Goal: Task Accomplishment & Management: Manage account settings

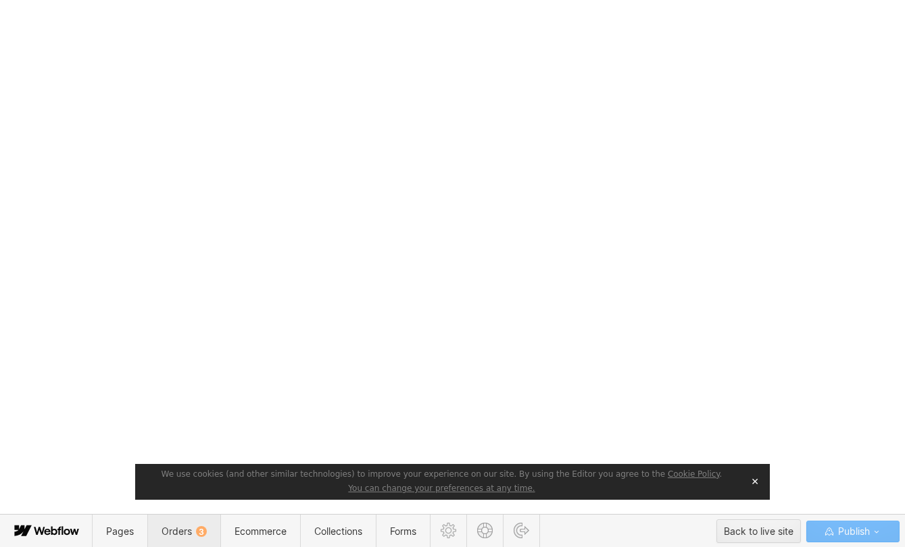
click at [182, 533] on span "Orders 3" at bounding box center [184, 531] width 45 height 11
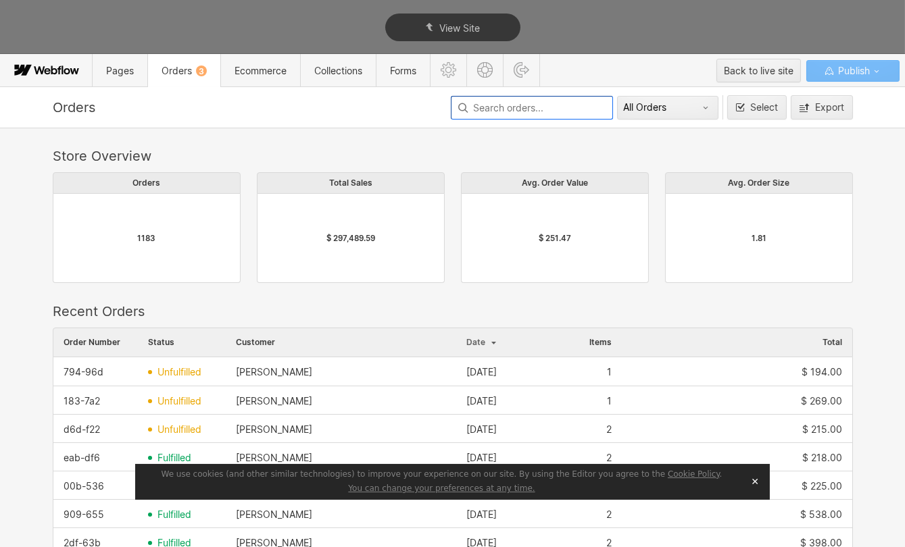
scroll to position [730, 791]
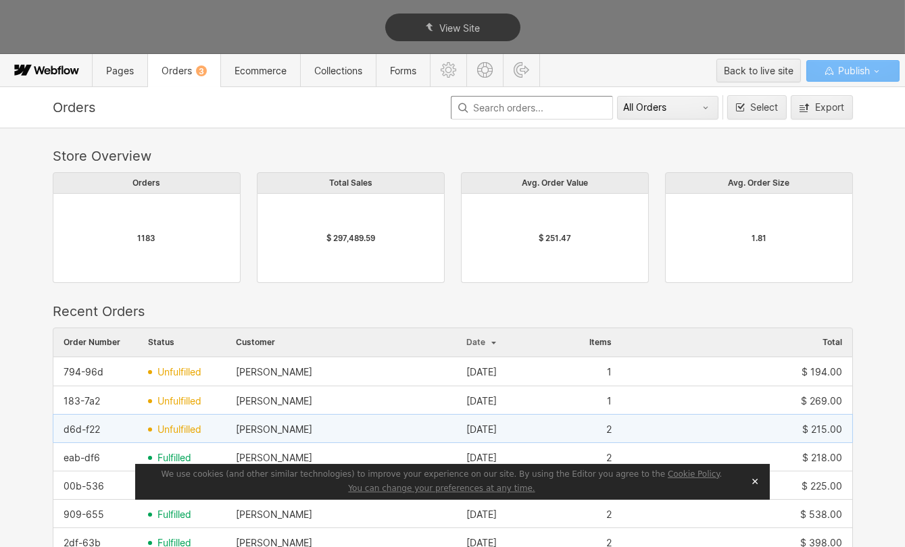
click at [181, 428] on span "unfulfilled" at bounding box center [179, 429] width 44 height 11
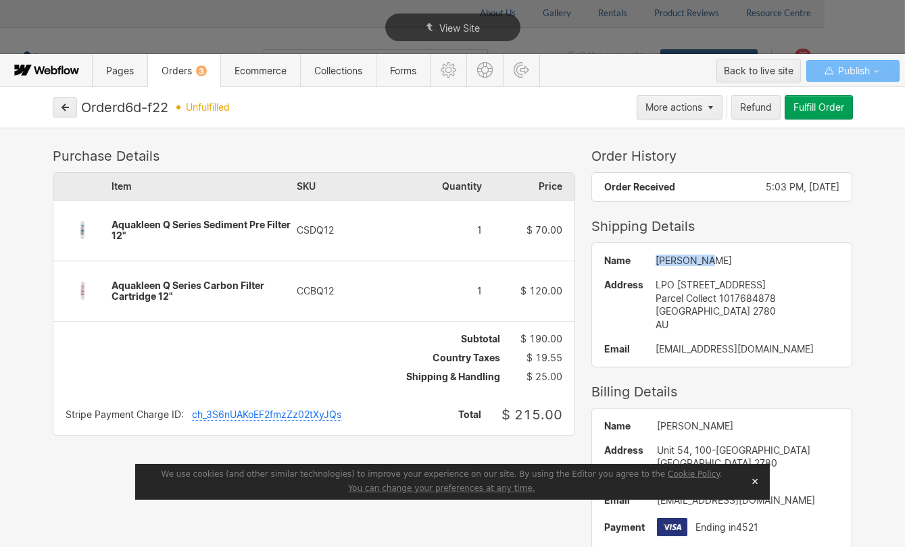
drag, startPoint x: 680, startPoint y: 260, endPoint x: 611, endPoint y: 257, distance: 69.0
click at [611, 257] on div "Name [PERSON_NAME] Address LPO [STREET_ADDRESS] AU Email [EMAIL_ADDRESS][DOMAIN…" at bounding box center [722, 304] width 260 height 123
copy div "[PERSON_NAME]"
drag, startPoint x: 747, startPoint y: 345, endPoint x: 631, endPoint y: 346, distance: 116.3
click at [631, 346] on div "Name [PERSON_NAME] Address LPO [STREET_ADDRESS] AU Email [EMAIL_ADDRESS][DOMAIN…" at bounding box center [722, 304] width 260 height 123
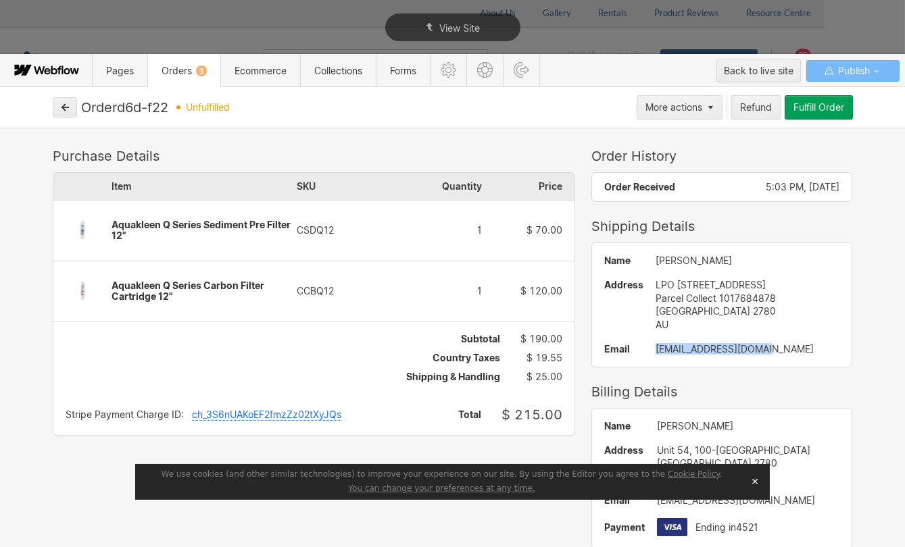
copy div "[EMAIL_ADDRESS][DOMAIN_NAME]"
drag, startPoint x: 750, startPoint y: 295, endPoint x: 696, endPoint y: 297, distance: 54.1
click at [696, 297] on div "Parcel Collect 1017684878" at bounding box center [748, 299] width 185 height 14
copy div "1017684878"
click at [69, 99] on button "button" at bounding box center [65, 107] width 24 height 20
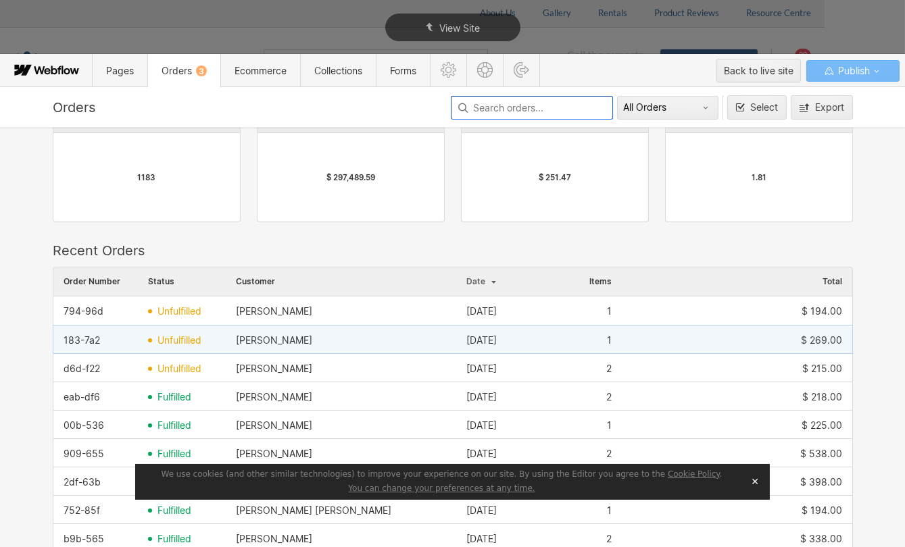
scroll to position [430, 0]
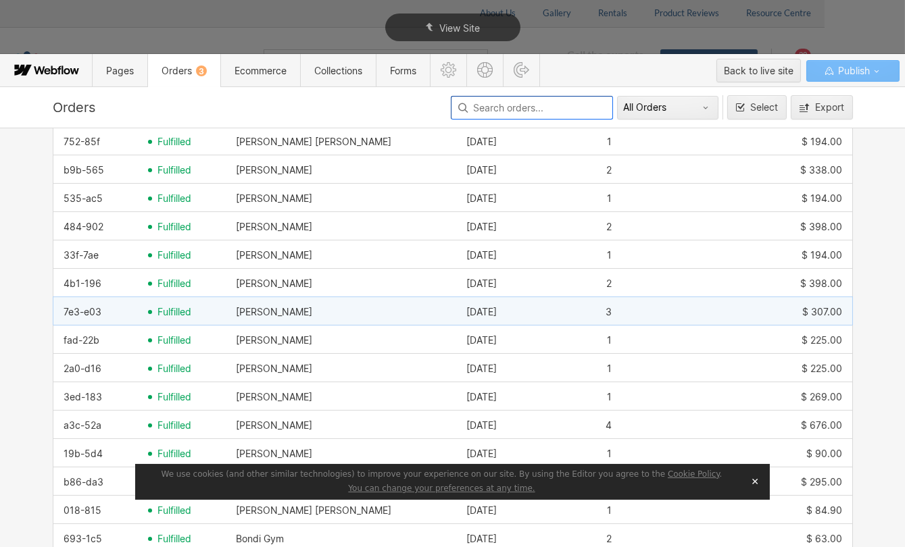
click at [164, 312] on span "fulfilled" at bounding box center [174, 312] width 34 height 11
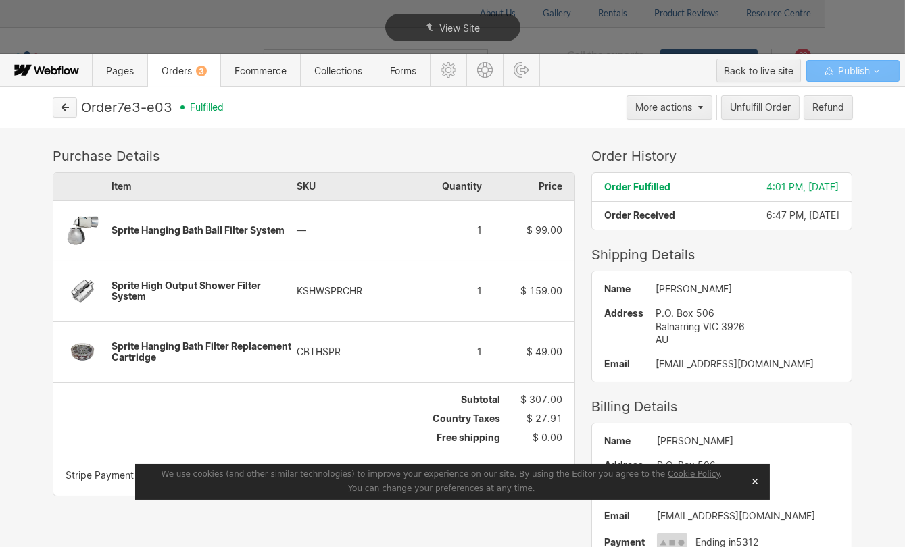
click at [63, 113] on button "button" at bounding box center [65, 107] width 24 height 20
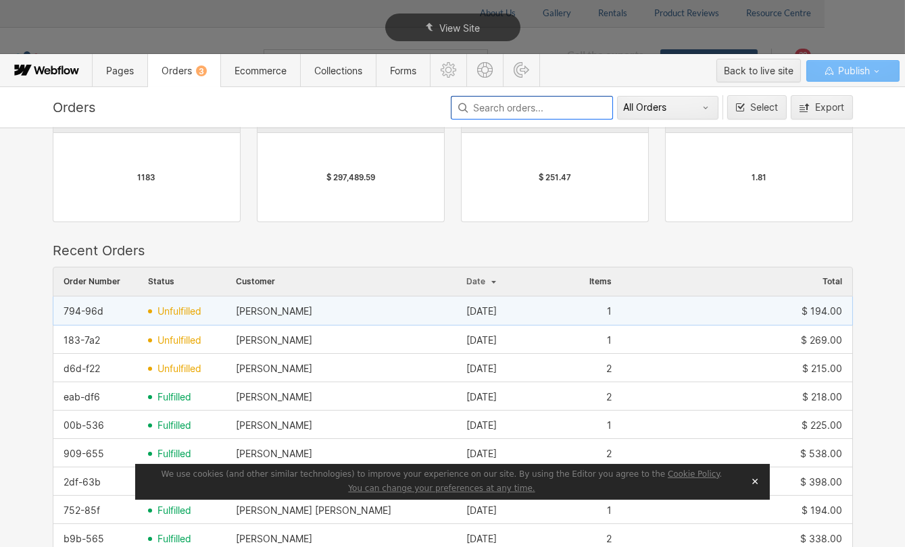
scroll to position [0, 0]
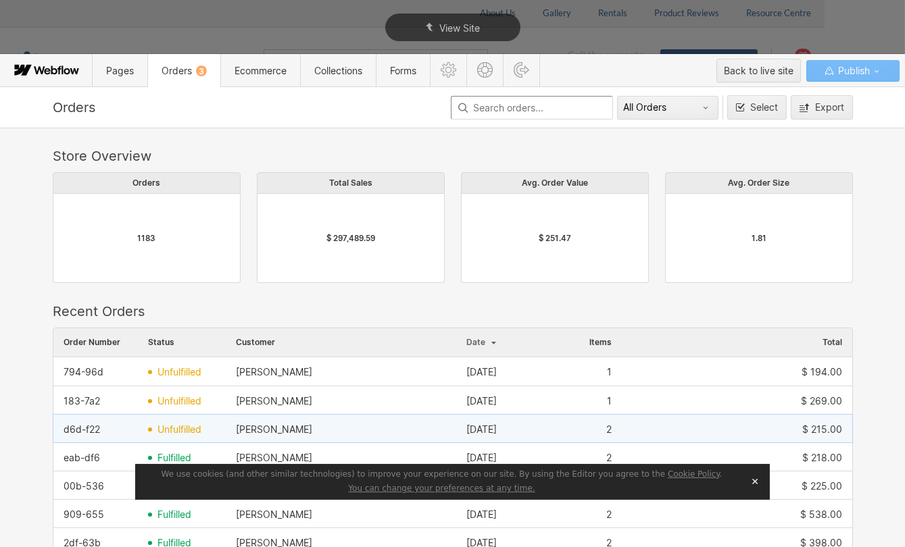
click at [182, 425] on span "unfulfilled" at bounding box center [179, 429] width 44 height 11
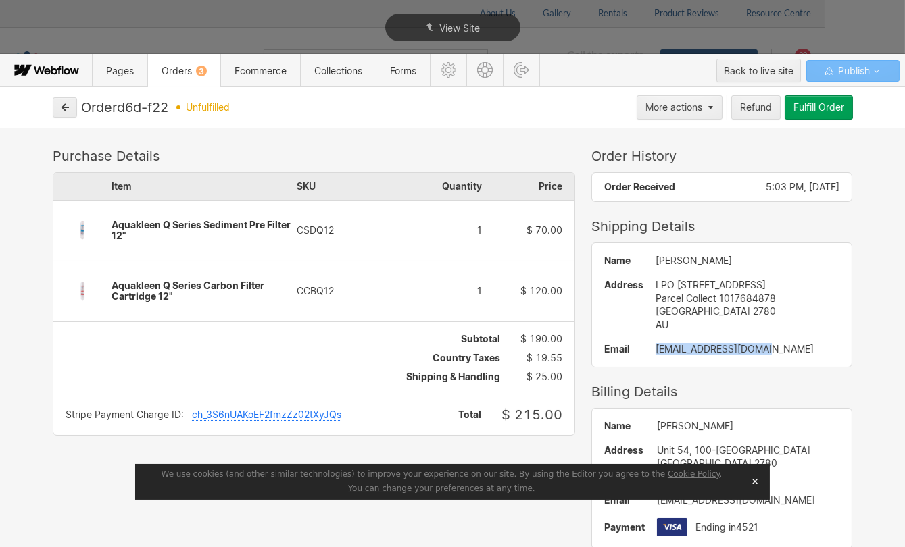
drag, startPoint x: 747, startPoint y: 347, endPoint x: 612, endPoint y: 352, distance: 135.9
click at [612, 352] on div "Name [PERSON_NAME] Address LPO [STREET_ADDRESS] AU Email [EMAIL_ADDRESS][DOMAIN…" at bounding box center [722, 304] width 260 height 123
copy div "[EMAIL_ADDRESS][DOMAIN_NAME]"
drag, startPoint x: 743, startPoint y: 282, endPoint x: 626, endPoint y: 283, distance: 117.6
click at [626, 283] on div "Name [PERSON_NAME] Address LPO [STREET_ADDRESS] AU Email [EMAIL_ADDRESS][DOMAIN…" at bounding box center [722, 304] width 260 height 123
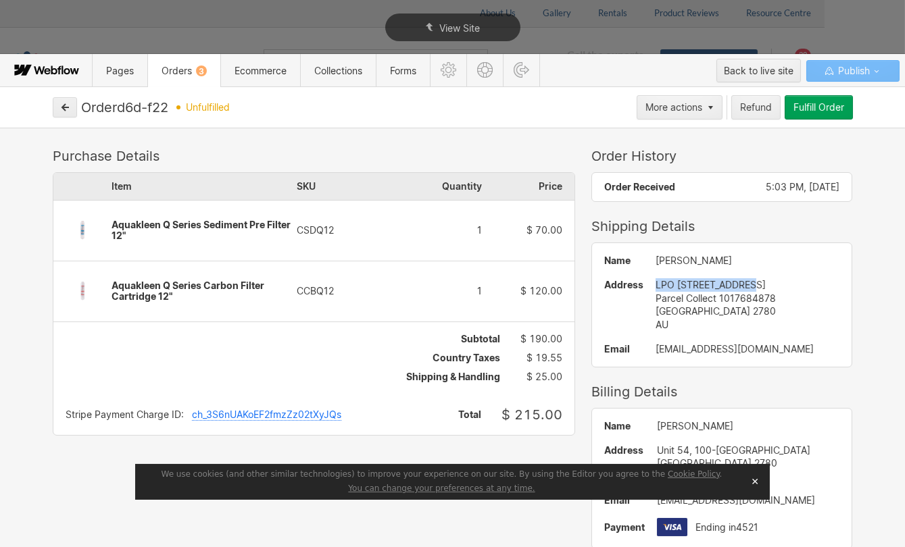
copy div "LPO [STREET_ADDRESS]"
drag, startPoint x: 759, startPoint y: 299, endPoint x: 634, endPoint y: 297, distance: 125.1
click at [656, 297] on div "Parcel Collect 1017684878" at bounding box center [748, 299] width 185 height 14
copy div "Parcel Collect 1017684878"
click at [64, 107] on icon "button" at bounding box center [65, 107] width 7 height 7
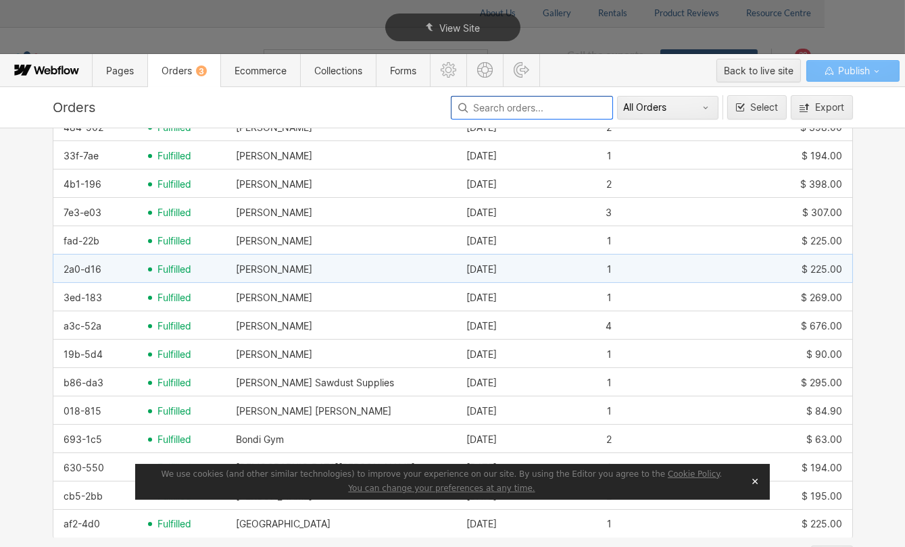
scroll to position [553, 0]
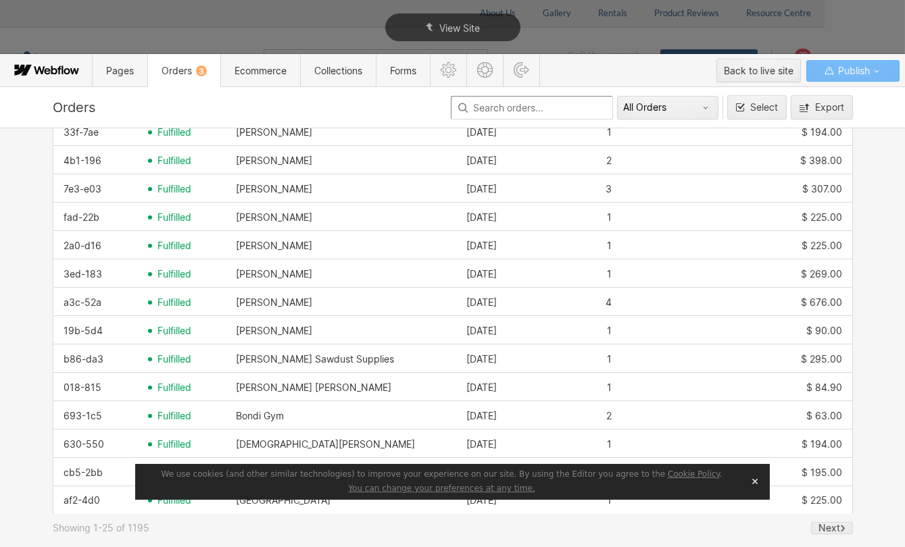
click at [391, 105] on div "Orders" at bounding box center [250, 107] width 394 height 16
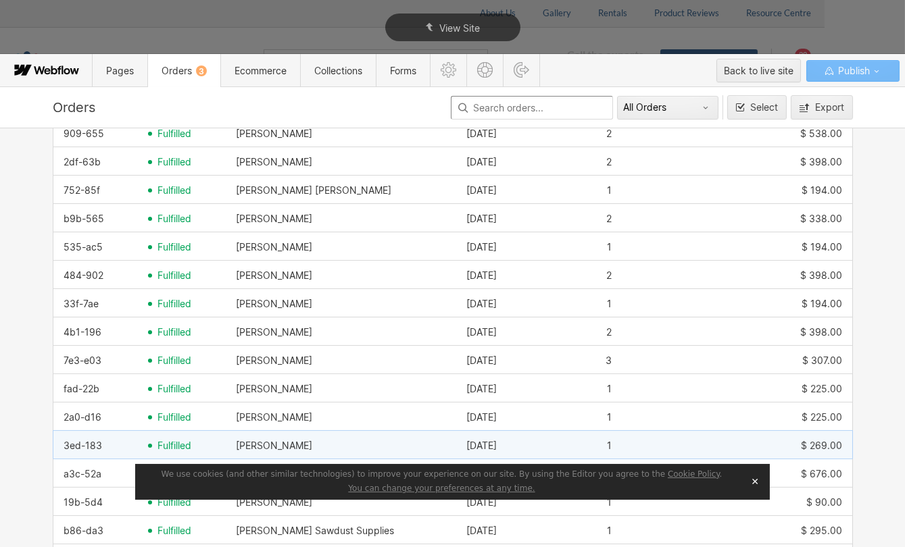
scroll to position [184, 0]
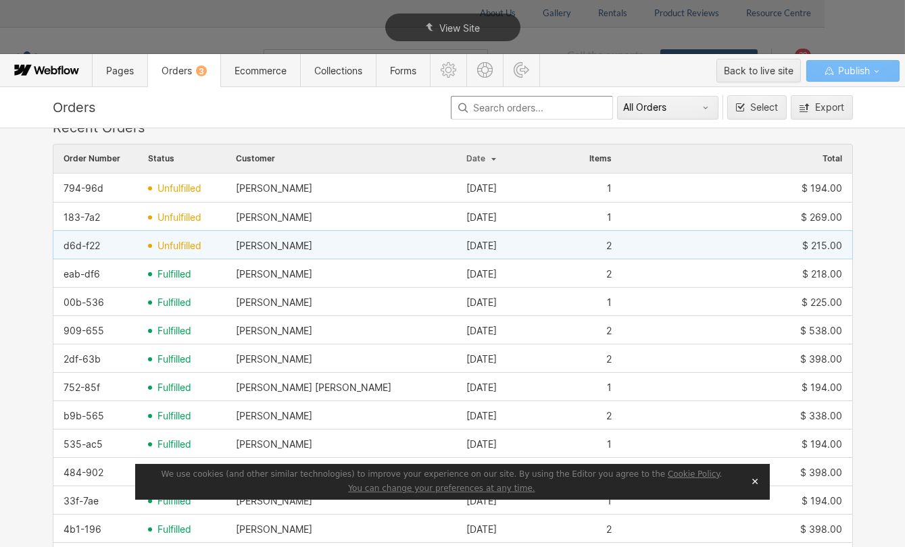
click at [176, 241] on span "unfulfilled" at bounding box center [179, 246] width 44 height 11
